Goal: Task Accomplishment & Management: Manage account settings

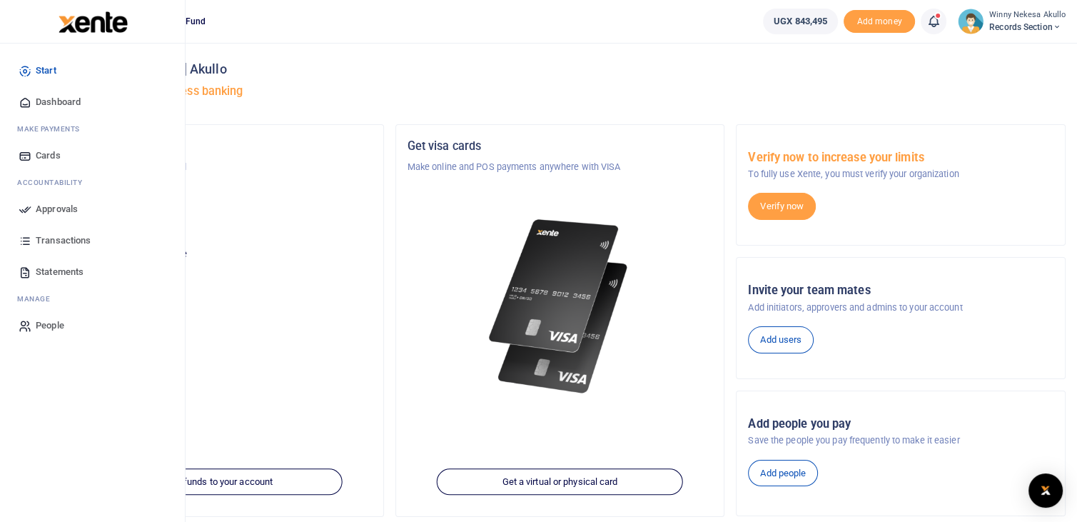
click at [63, 206] on span "Approvals" at bounding box center [57, 209] width 42 height 14
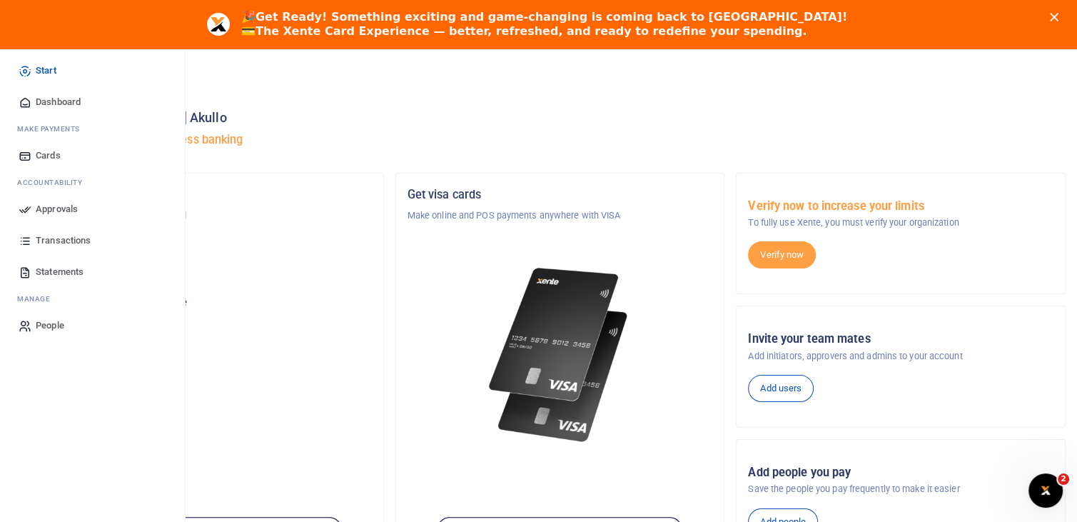
click at [61, 236] on span "Transactions" at bounding box center [63, 240] width 55 height 14
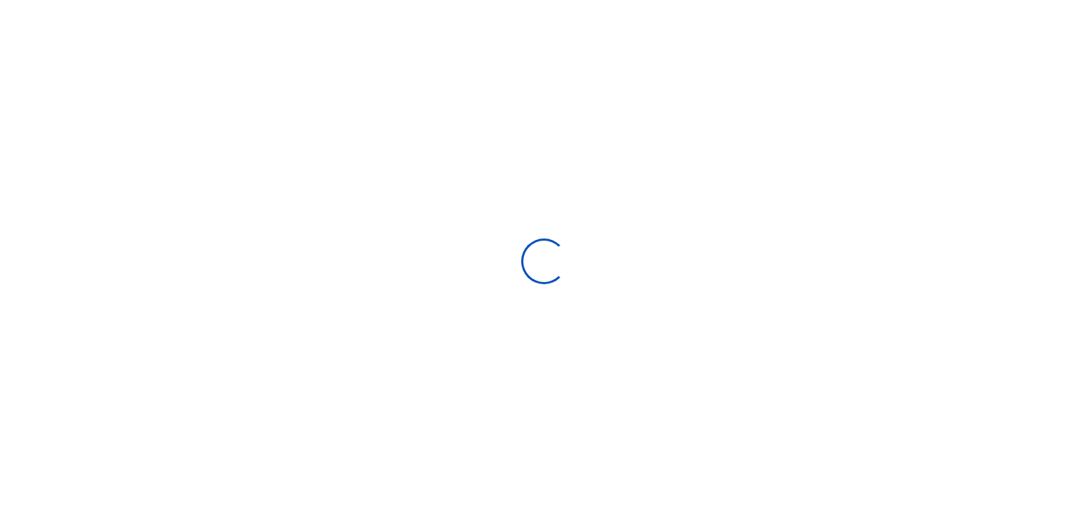
select select
type input "08/17/2025 - 09/15/2025"
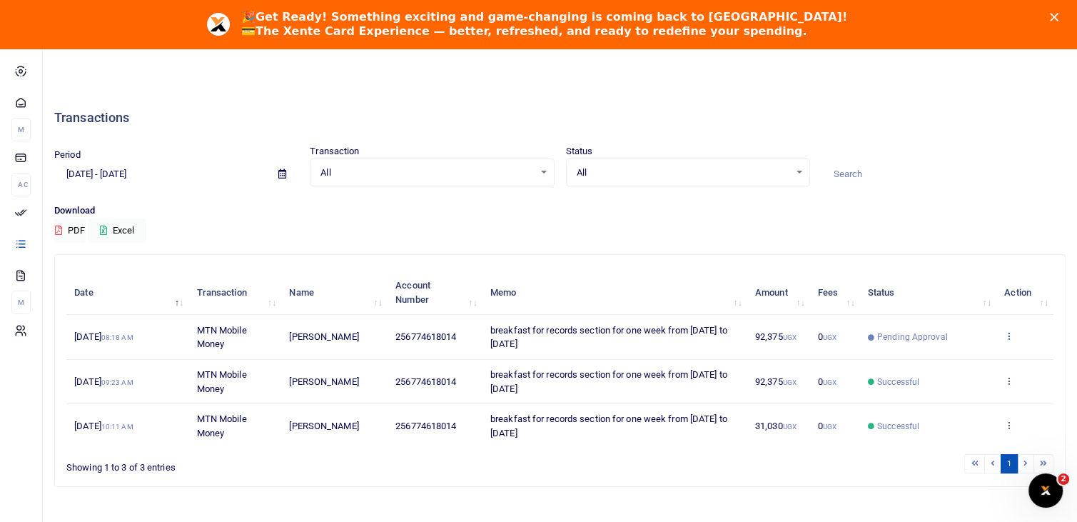
click at [1008, 334] on icon at bounding box center [1009, 336] width 9 height 10
click at [1010, 336] on icon at bounding box center [1009, 336] width 9 height 10
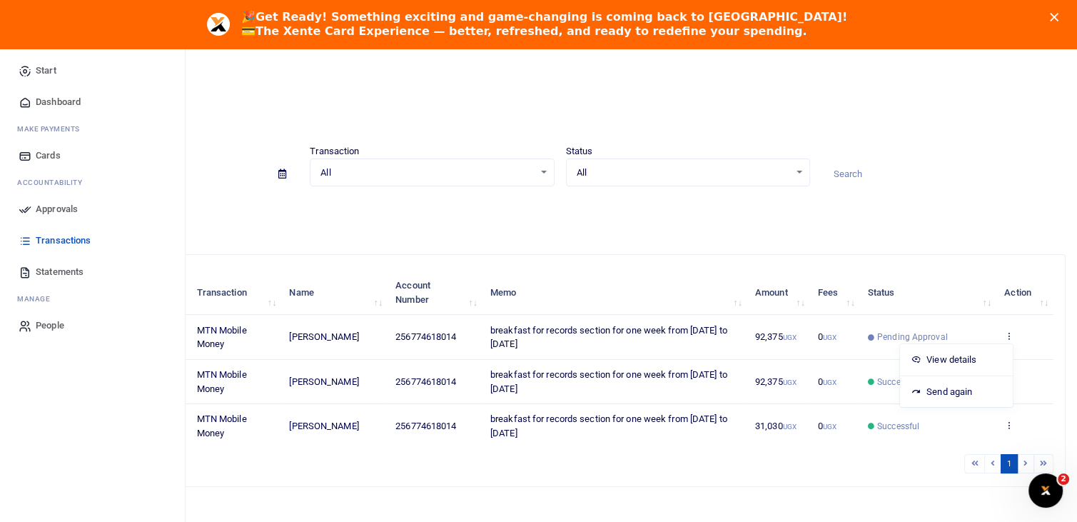
click at [74, 209] on span "Approvals" at bounding box center [57, 209] width 42 height 14
click at [69, 208] on span "Approvals" at bounding box center [57, 209] width 42 height 14
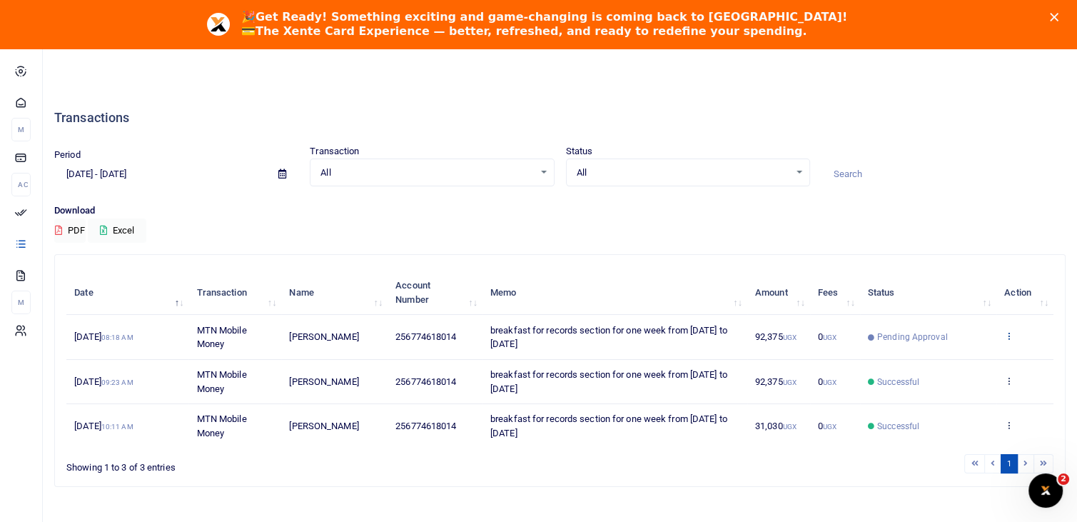
click at [1008, 331] on icon at bounding box center [1009, 336] width 9 height 10
click at [952, 360] on link "View details" at bounding box center [956, 360] width 113 height 20
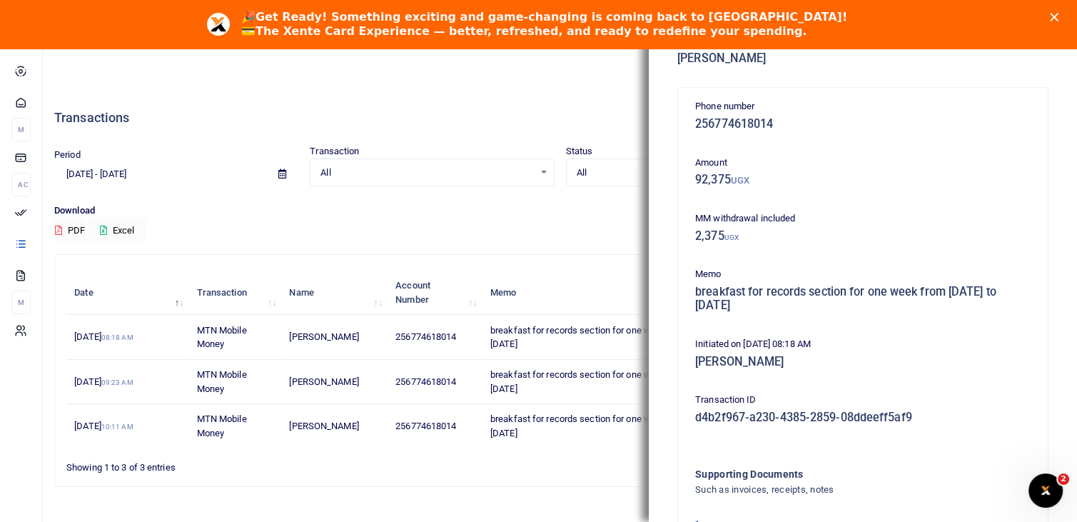
click at [473, 232] on div "Download PDF Excel" at bounding box center [560, 222] width 1012 height 39
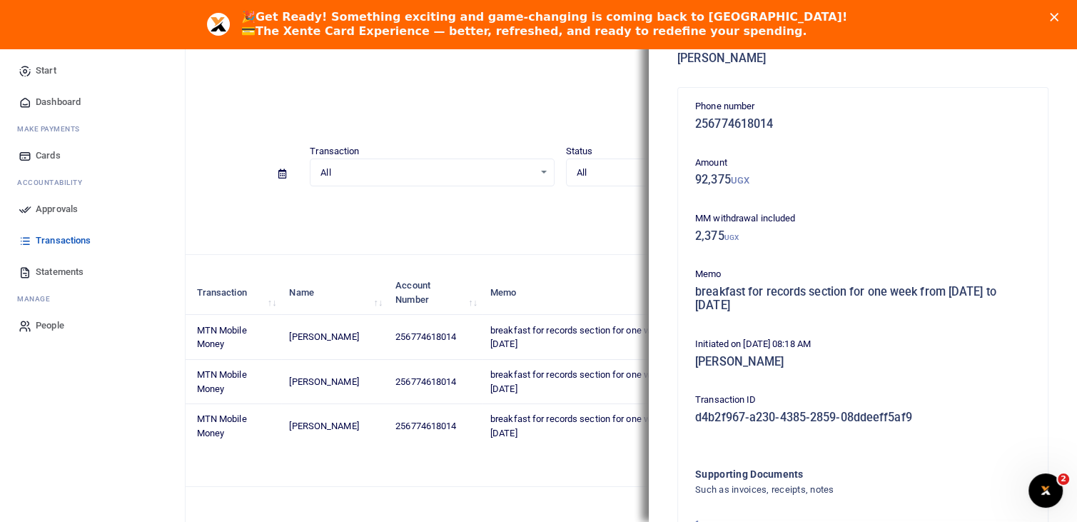
click at [64, 101] on span "Dashboard" at bounding box center [58, 102] width 45 height 14
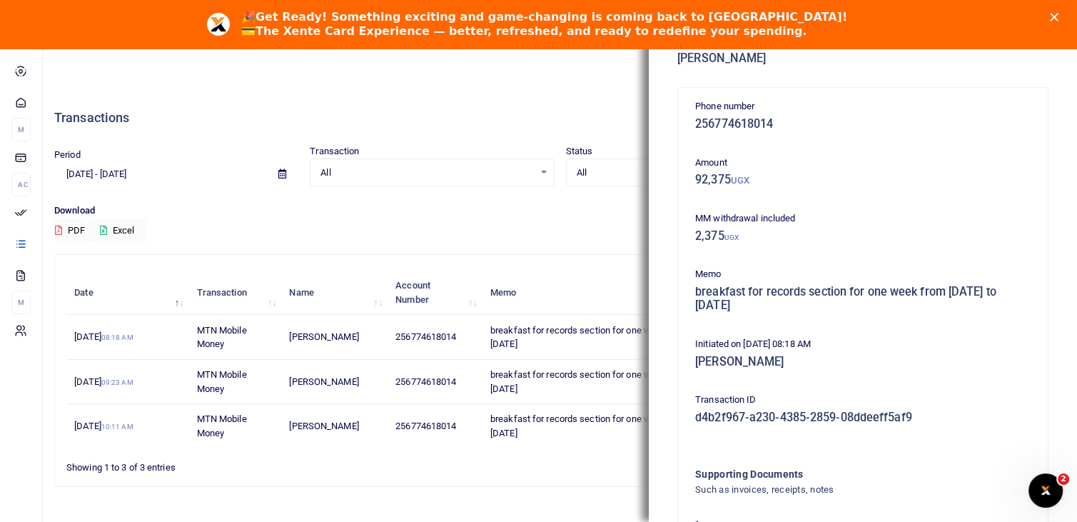
click at [1064, 16] on div "Close" at bounding box center [1057, 17] width 14 height 9
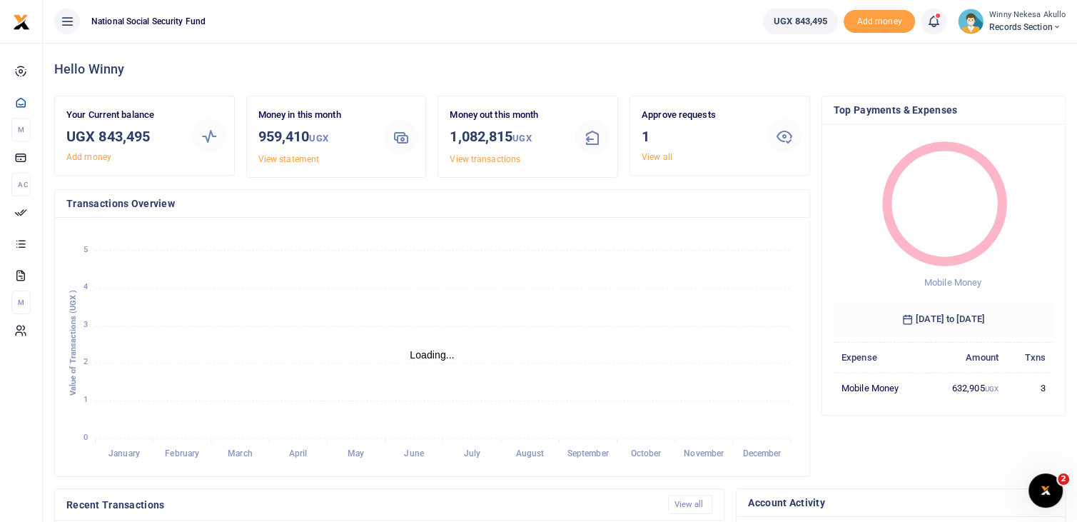
scroll to position [11, 11]
click at [1000, 25] on span "Records Section" at bounding box center [1028, 27] width 76 height 13
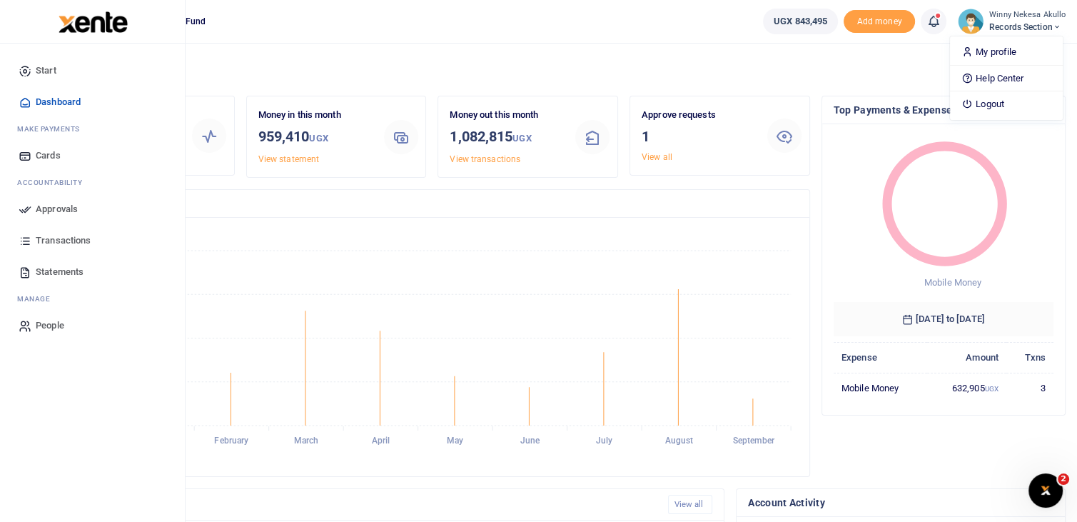
click at [59, 211] on span "Approvals" at bounding box center [57, 209] width 42 height 14
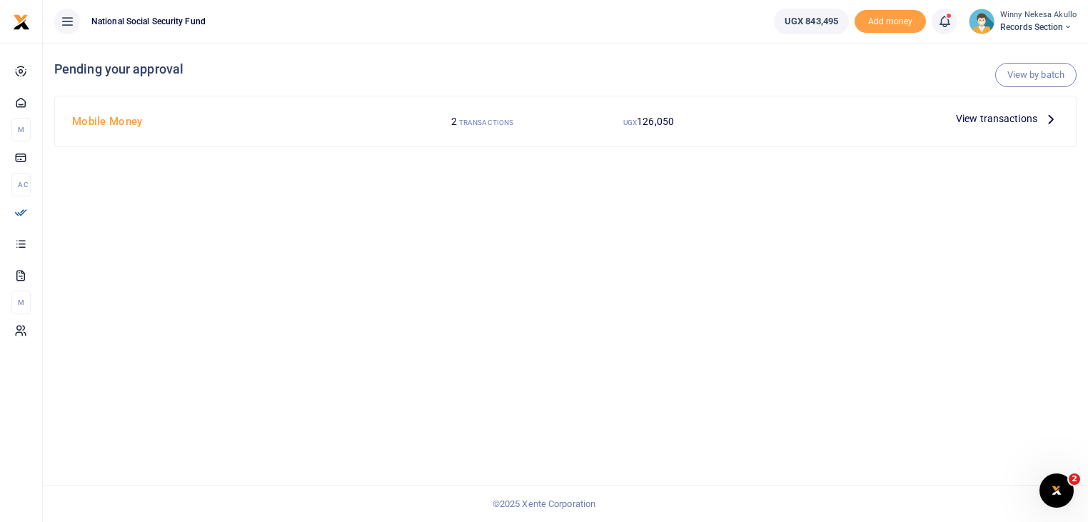
click at [999, 126] on div "View transactions" at bounding box center [1007, 118] width 114 height 21
click at [1002, 121] on span "View transactions" at bounding box center [996, 119] width 81 height 16
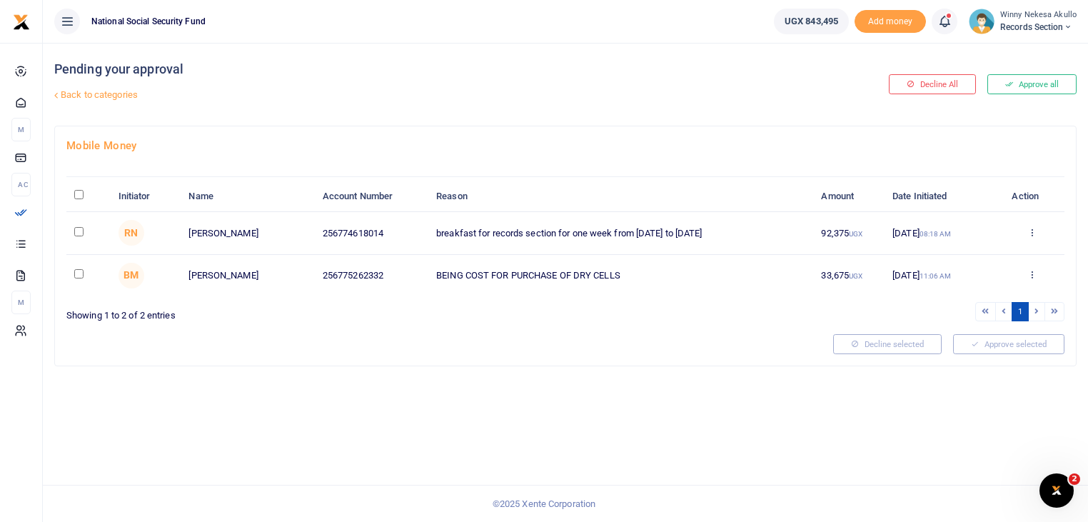
click at [77, 239] on td at bounding box center [88, 233] width 44 height 42
click at [77, 231] on input "checkbox" at bounding box center [78, 231] width 9 height 9
checkbox input "true"
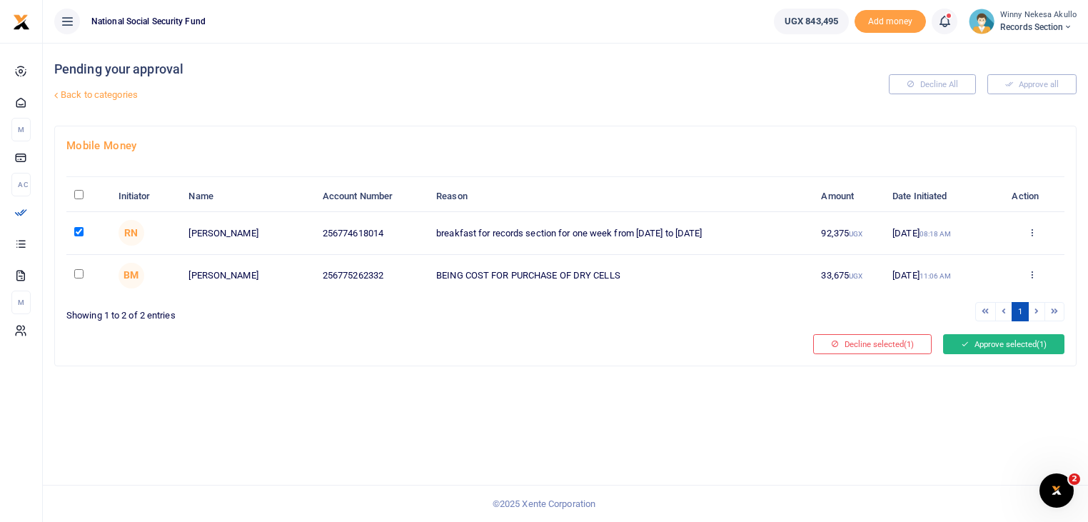
click at [1000, 344] on button "Approve selected (1)" at bounding box center [1003, 344] width 121 height 20
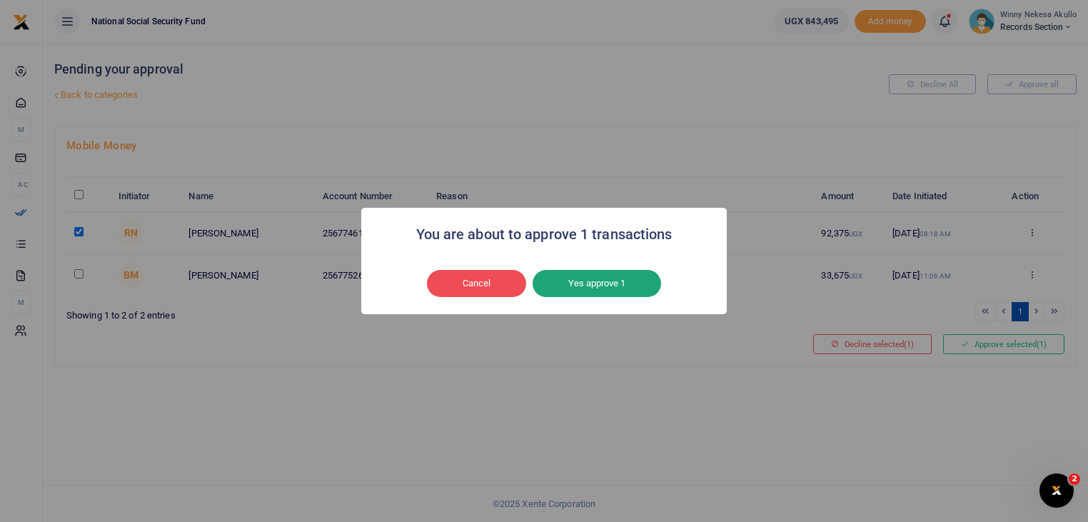
click at [580, 278] on button "Yes approve 1" at bounding box center [597, 283] width 129 height 27
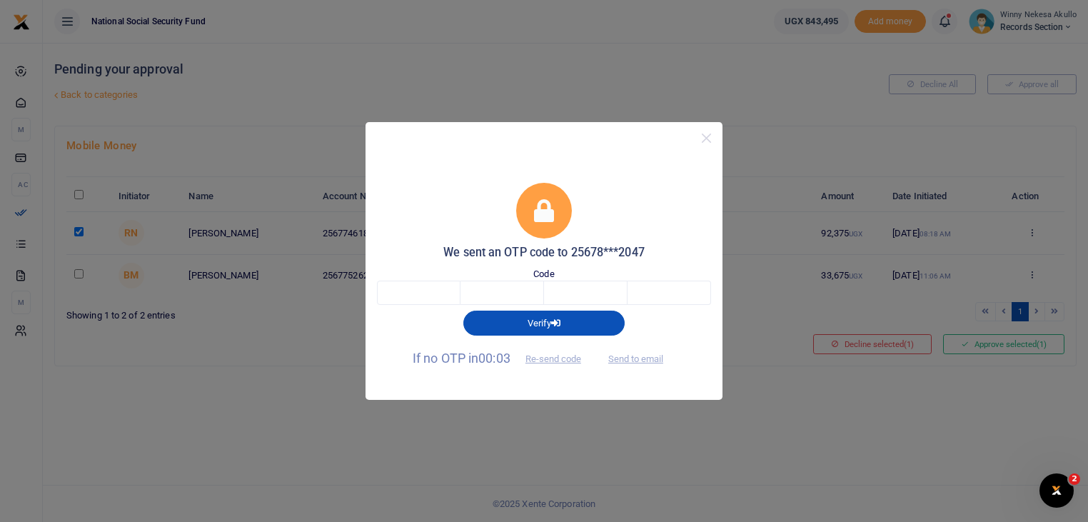
click at [625, 358] on span "Send to email" at bounding box center [635, 358] width 79 height 15
click at [640, 356] on button "Send to email" at bounding box center [635, 359] width 79 height 24
click at [423, 298] on input "text" at bounding box center [419, 293] width 84 height 24
type input "3"
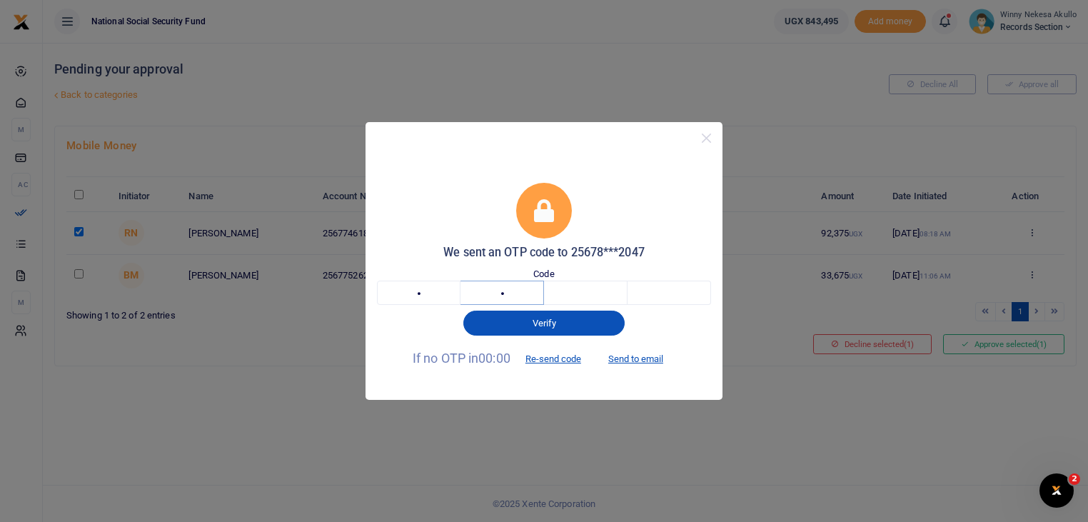
type input "5"
type input "7"
type input "9"
